Goal: Task Accomplishment & Management: Manage account settings

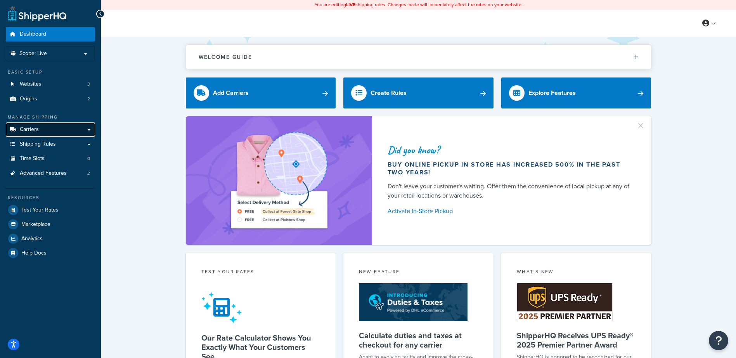
click at [34, 130] on span "Carriers" at bounding box center [29, 129] width 19 height 7
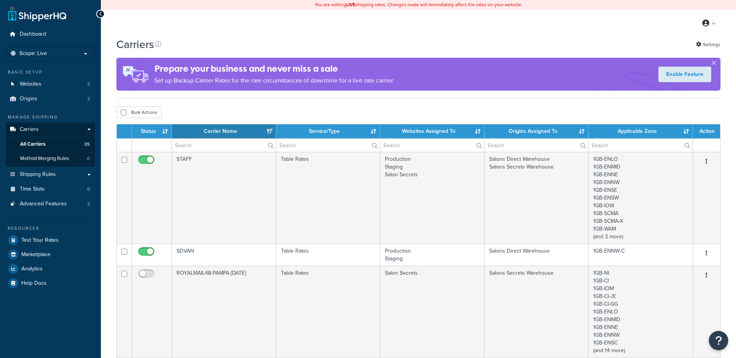
select select "15"
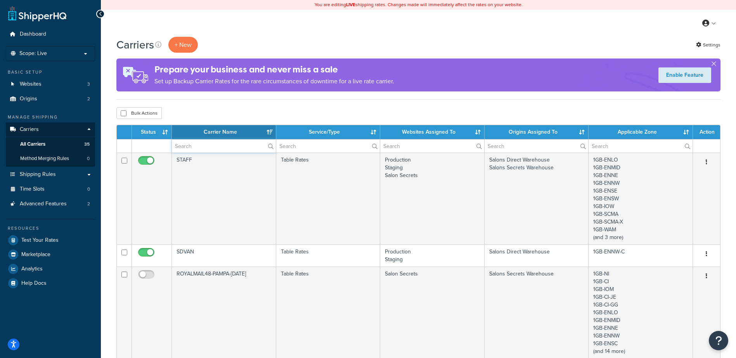
click at [201, 147] on input "text" at bounding box center [224, 146] width 104 height 13
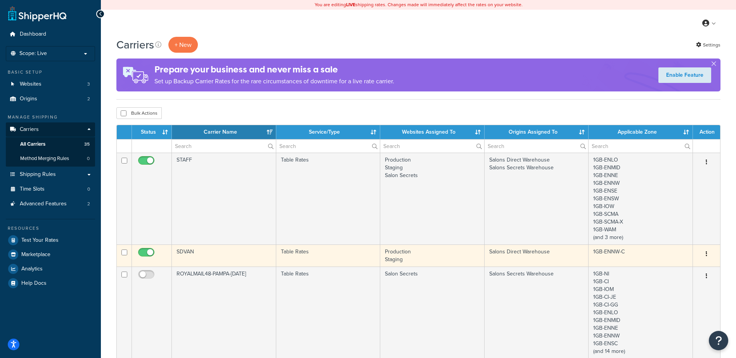
drag, startPoint x: 143, startPoint y: 252, endPoint x: 135, endPoint y: 263, distance: 14.0
click at [143, 252] on input "checkbox" at bounding box center [147, 255] width 21 height 10
checkbox input "false"
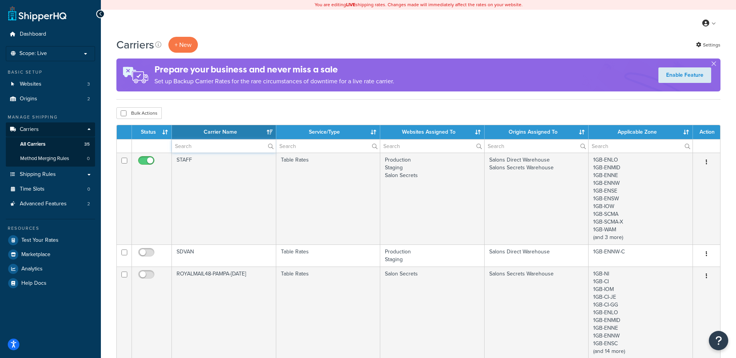
click at [213, 145] on input "text" at bounding box center [224, 146] width 104 height 13
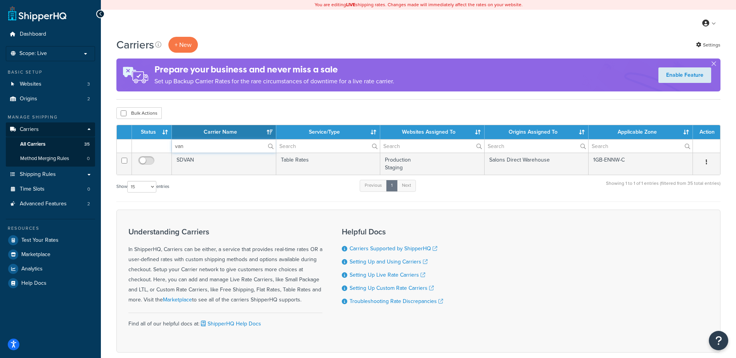
type input "van"
